Goal: Task Accomplishment & Management: Complete application form

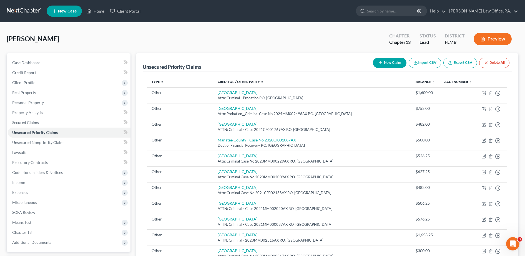
click at [98, 17] on ul "New Case Home Client Portal - No Result - See all results Or Press Enter... Hel…" at bounding box center [283, 11] width 472 height 14
click at [96, 10] on link "Home" at bounding box center [96, 11] width 24 height 10
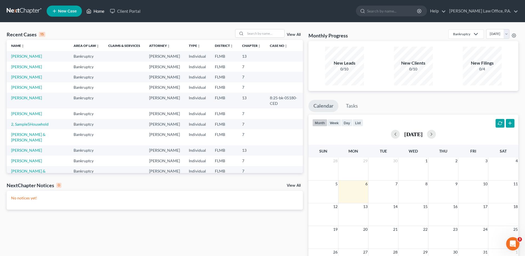
click at [97, 15] on link "Home" at bounding box center [96, 11] width 24 height 10
click at [94, 9] on link "Home" at bounding box center [96, 11] width 24 height 10
drag, startPoint x: 265, startPoint y: 32, endPoint x: 248, endPoint y: 32, distance: 16.9
click at [248, 32] on input "search" at bounding box center [264, 33] width 39 height 8
type input "[PERSON_NAME]"
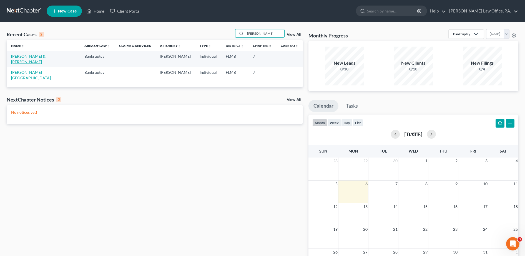
click at [37, 54] on link "[PERSON_NAME] & [PERSON_NAME]" at bounding box center [28, 59] width 34 height 10
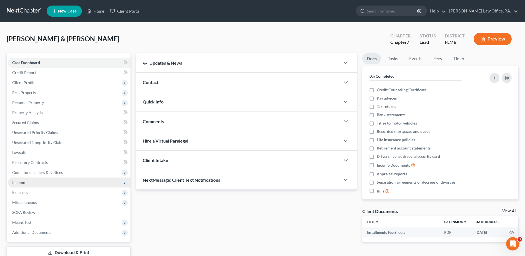
click at [29, 184] on span "Income" at bounding box center [69, 183] width 123 height 10
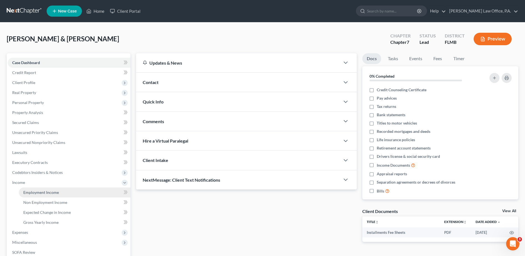
click at [39, 193] on span "Employment Income" at bounding box center [41, 192] width 36 height 5
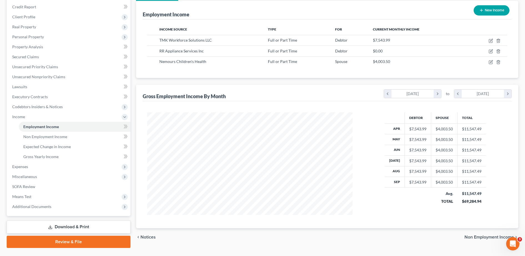
scroll to position [79, 0]
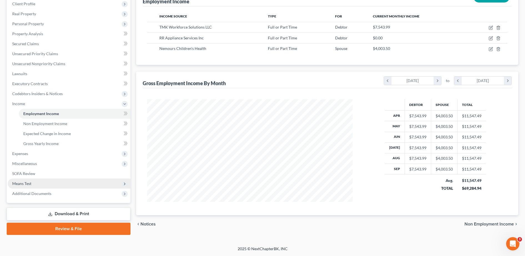
click at [78, 187] on span "Means Test" at bounding box center [69, 184] width 123 height 10
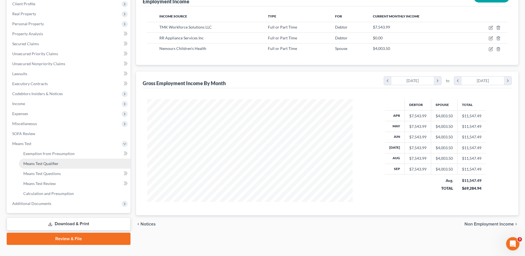
click at [55, 164] on span "Means Test Qualifier" at bounding box center [40, 163] width 35 height 5
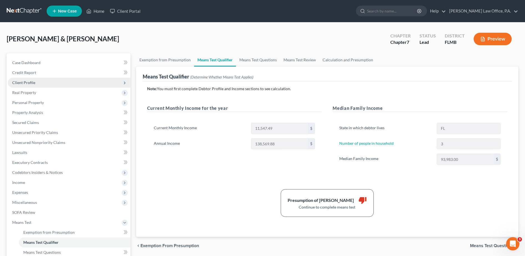
click at [38, 84] on span "Client Profile" at bounding box center [69, 83] width 123 height 10
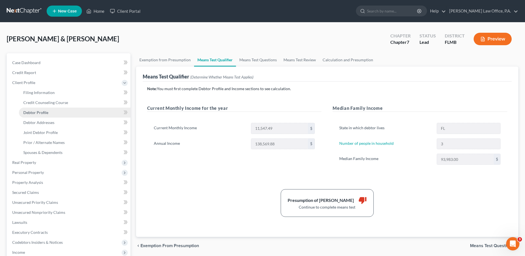
click at [56, 112] on link "Debtor Profile" at bounding box center [75, 113] width 112 height 10
select select "1"
select select "2"
